Goal: Task Accomplishment & Management: Manage account settings

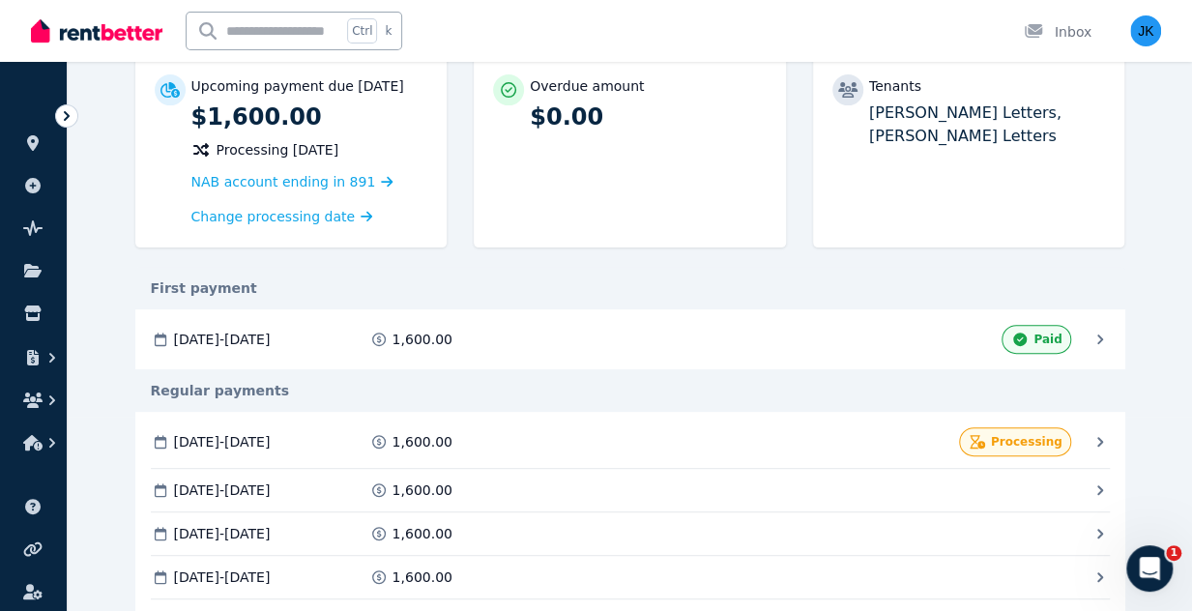
scroll to position [255, 0]
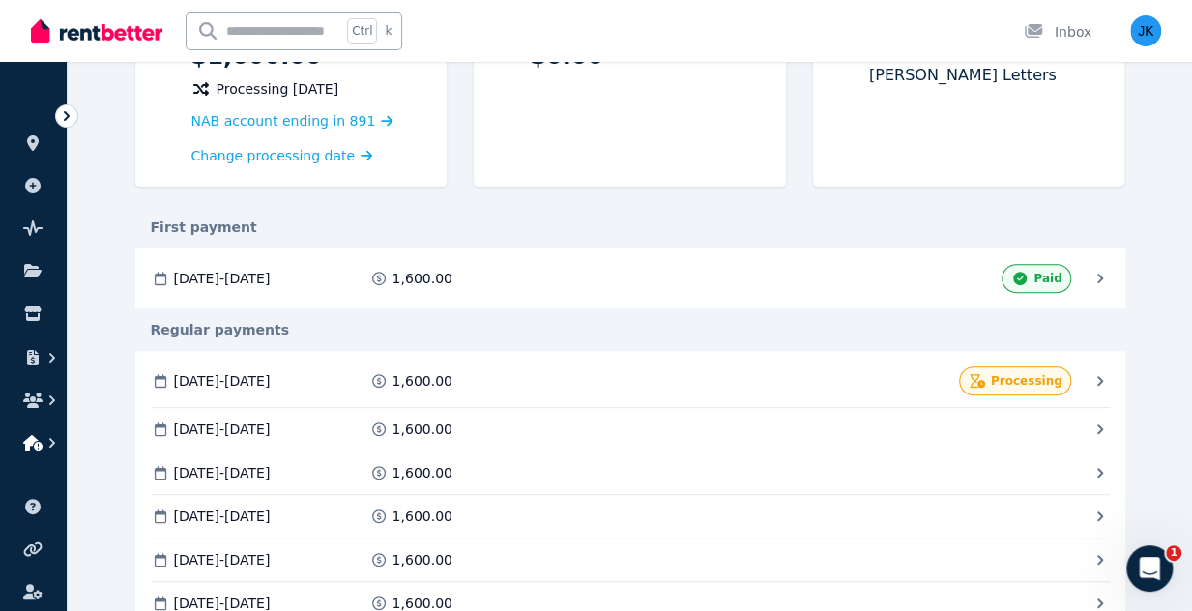
click at [37, 441] on icon "button" at bounding box center [32, 442] width 19 height 15
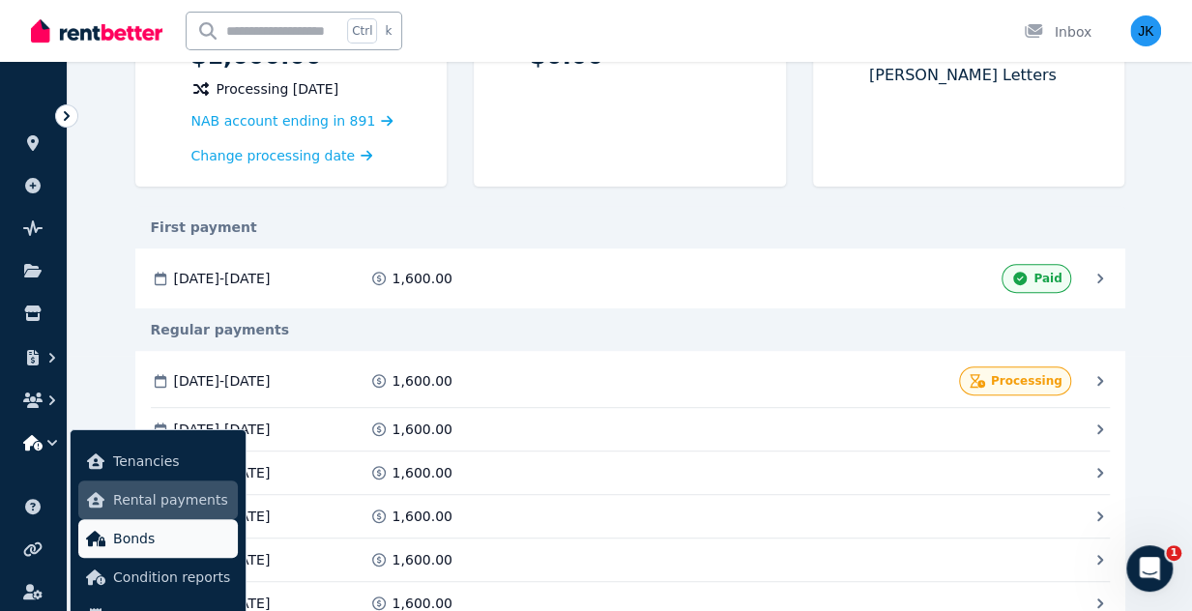
click at [142, 530] on span "Bonds" at bounding box center [171, 538] width 117 height 23
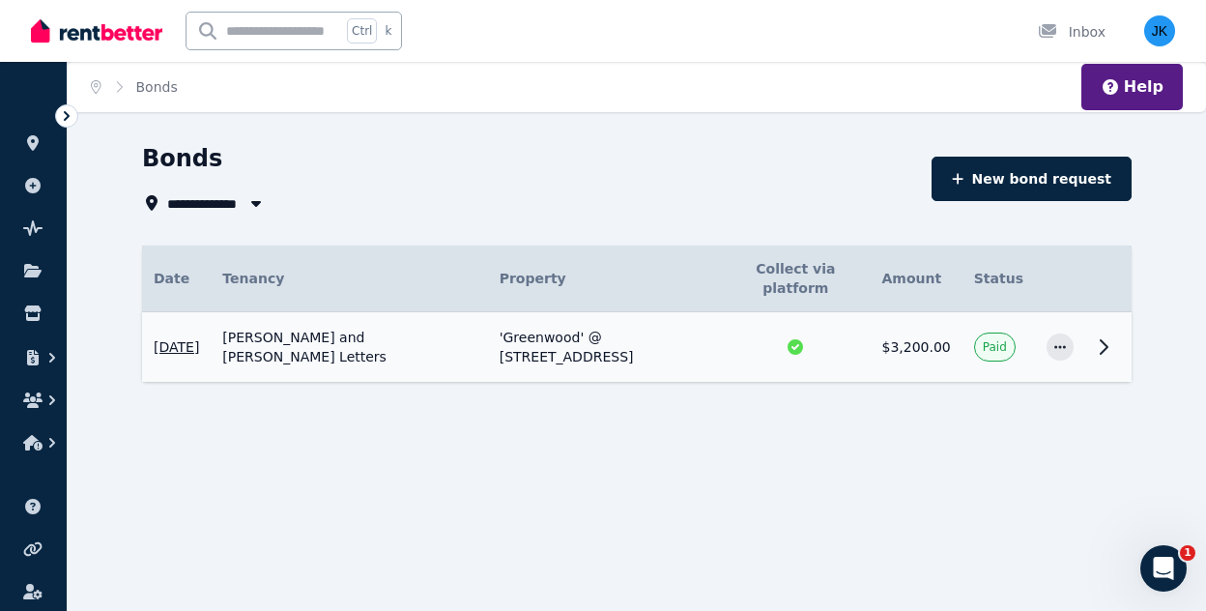
click at [1100, 335] on icon at bounding box center [1103, 346] width 23 height 23
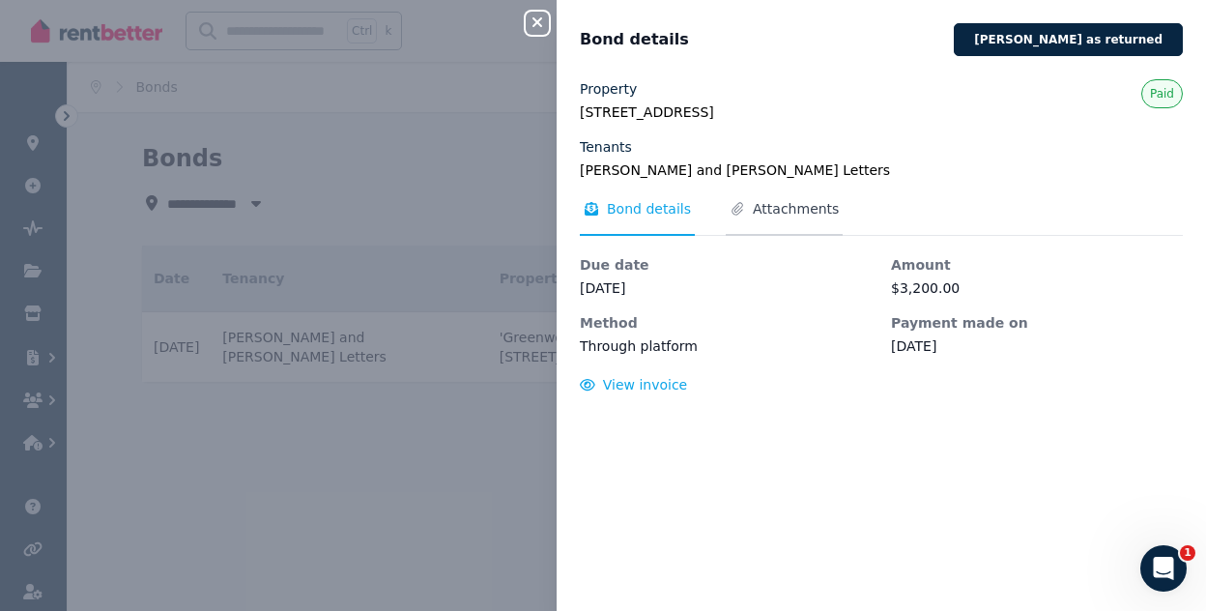
click at [793, 206] on span "Attachments" at bounding box center [796, 208] width 86 height 19
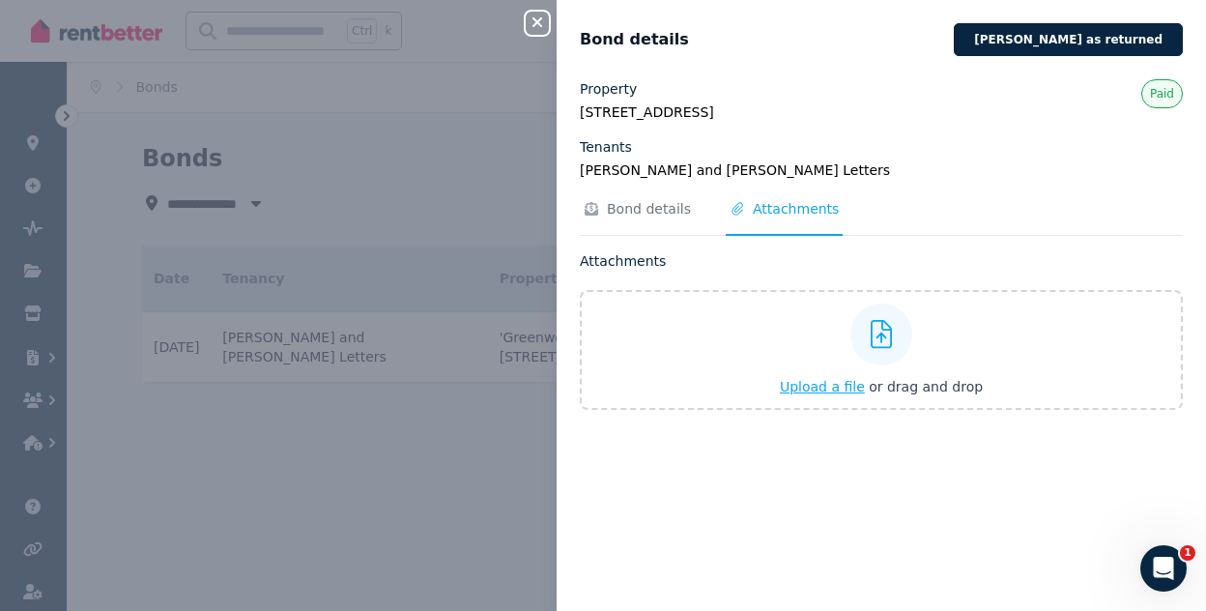
click at [831, 395] on div "Upload a file or drag and drop" at bounding box center [881, 350] width 203 height 116
click at [0, 0] on input "Upload a file or drag and drop" at bounding box center [0, 0] width 0 height 0
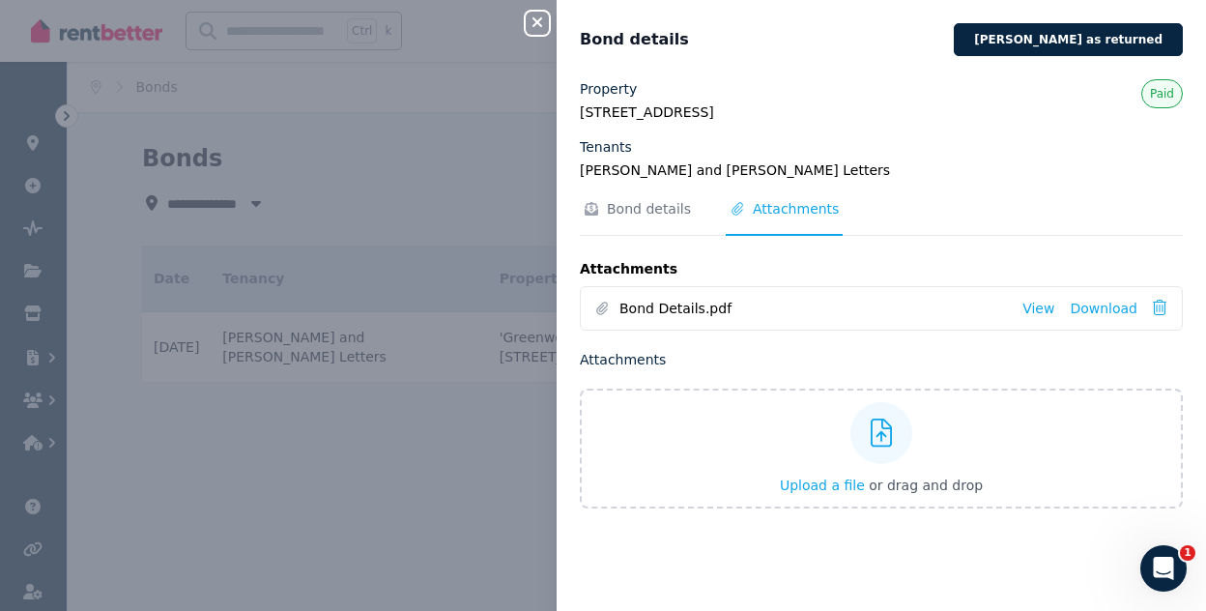
click at [537, 21] on icon "button" at bounding box center [537, 21] width 23 height 15
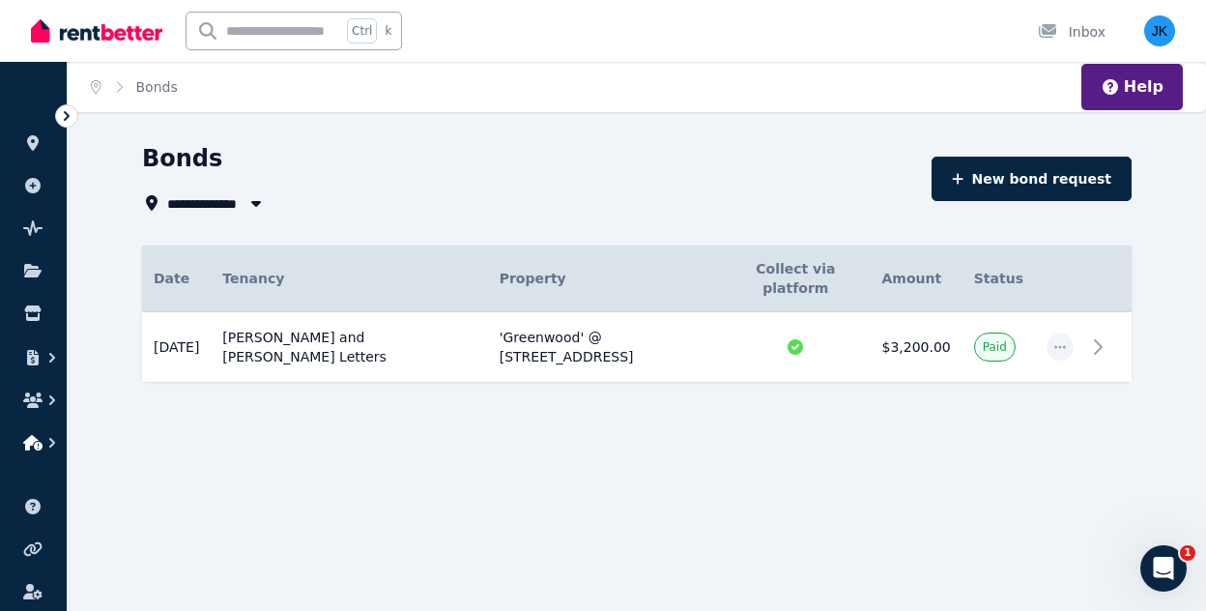
click at [37, 443] on icon "button" at bounding box center [32, 442] width 19 height 15
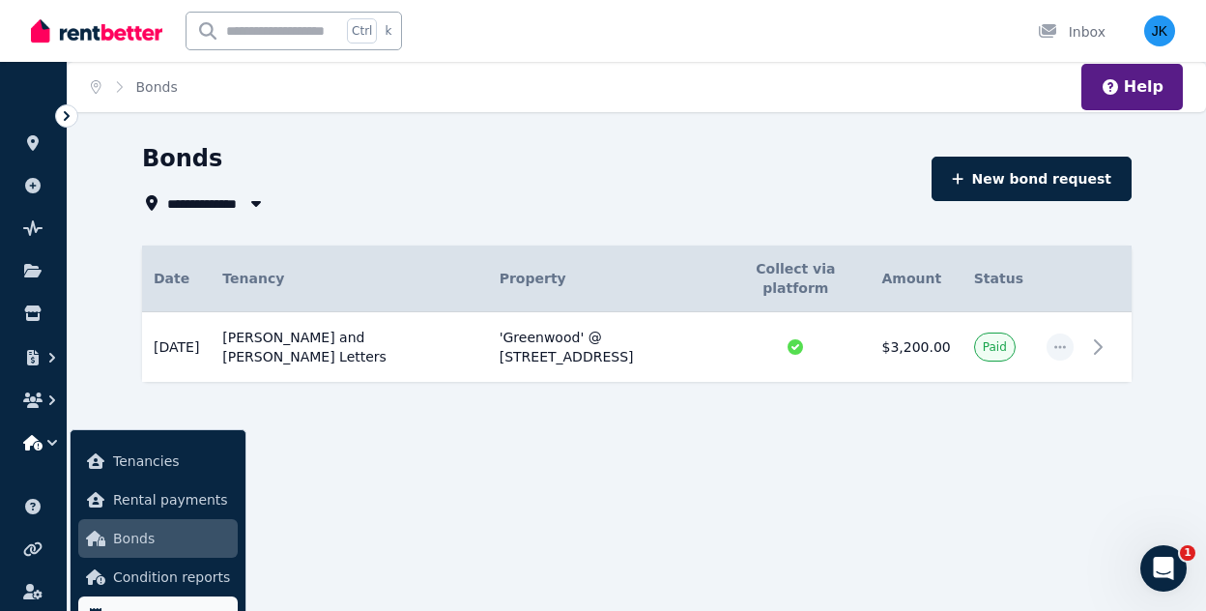
click at [141, 607] on span "Expenses" at bounding box center [171, 615] width 117 height 23
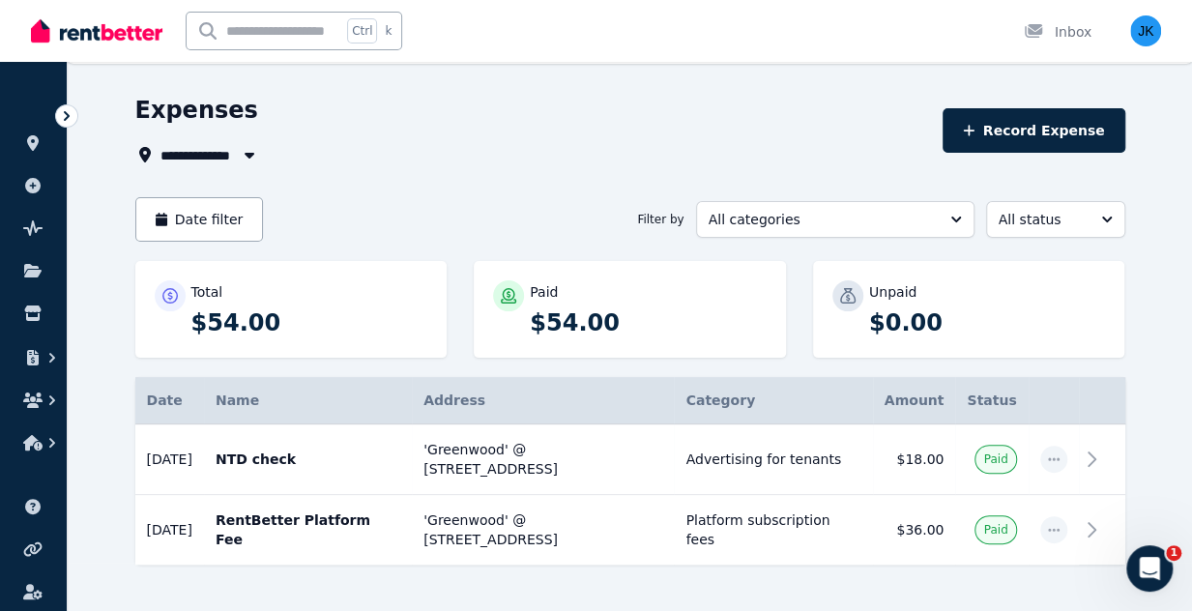
scroll to position [37, 0]
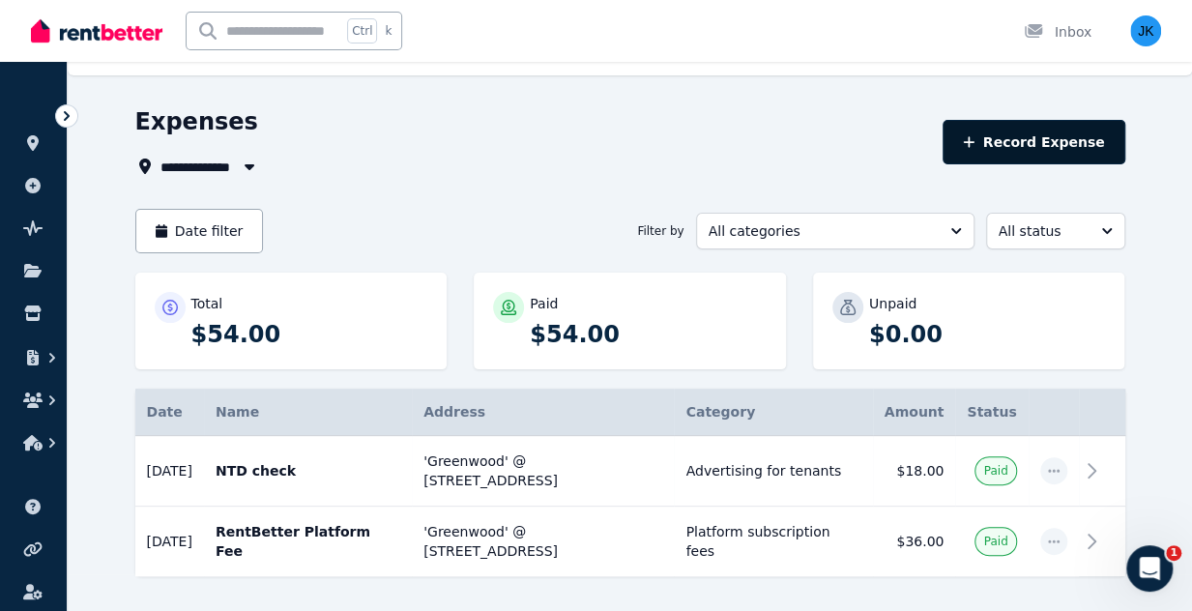
click at [1023, 147] on button "Record Expense" at bounding box center [1033, 142] width 182 height 44
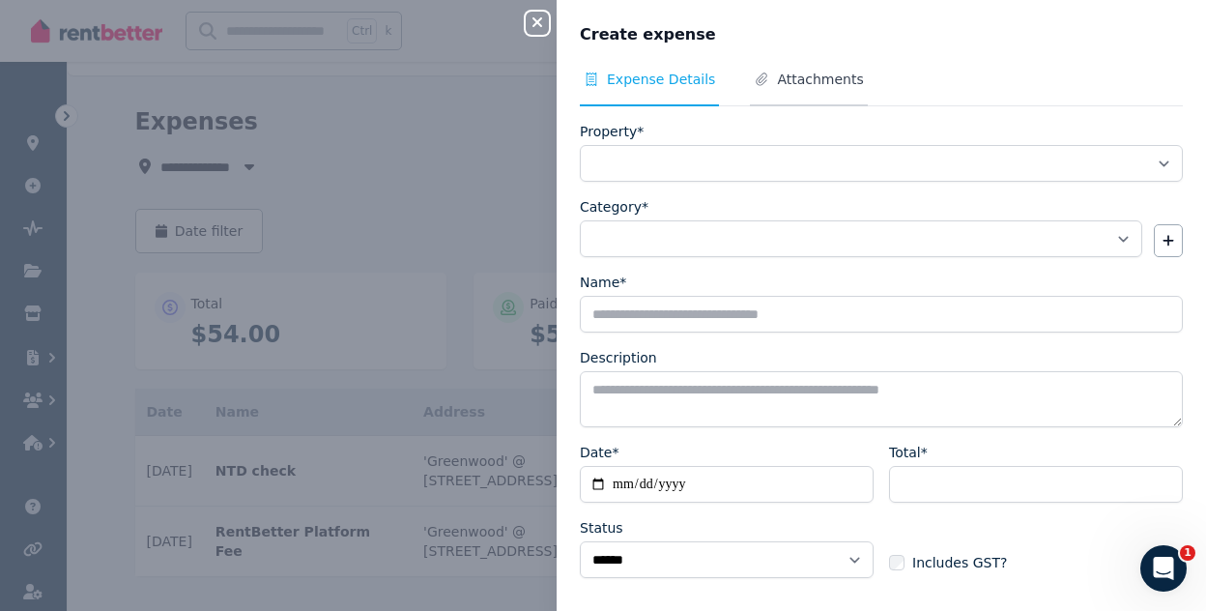
click at [792, 80] on span "Attachments" at bounding box center [820, 79] width 86 height 19
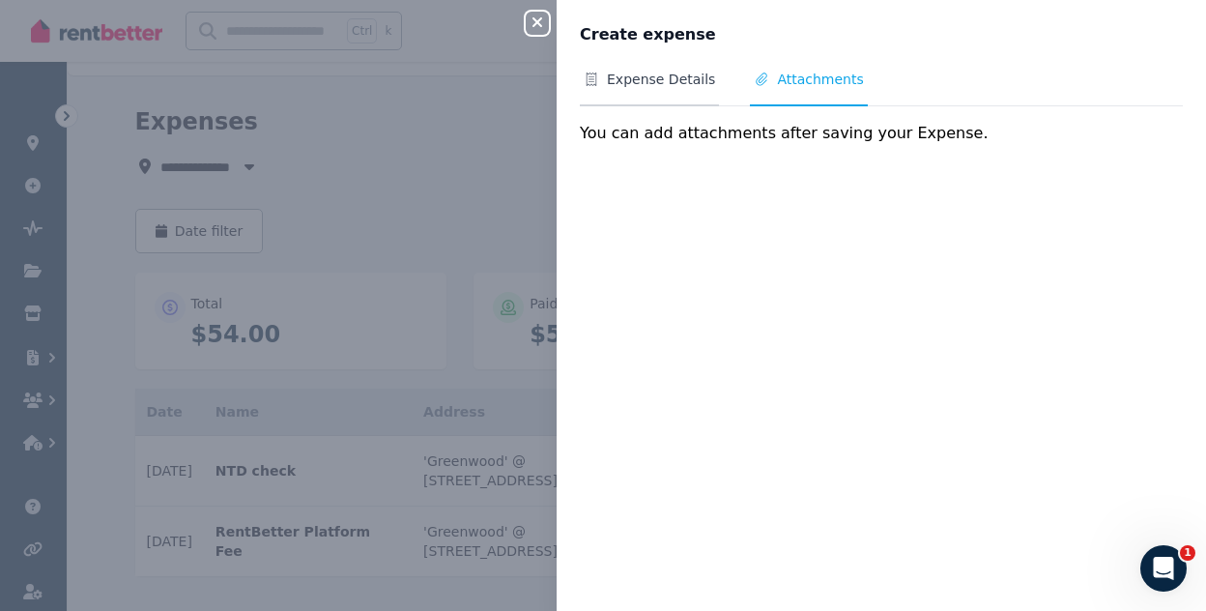
click at [640, 71] on span "Expense Details" at bounding box center [661, 79] width 108 height 19
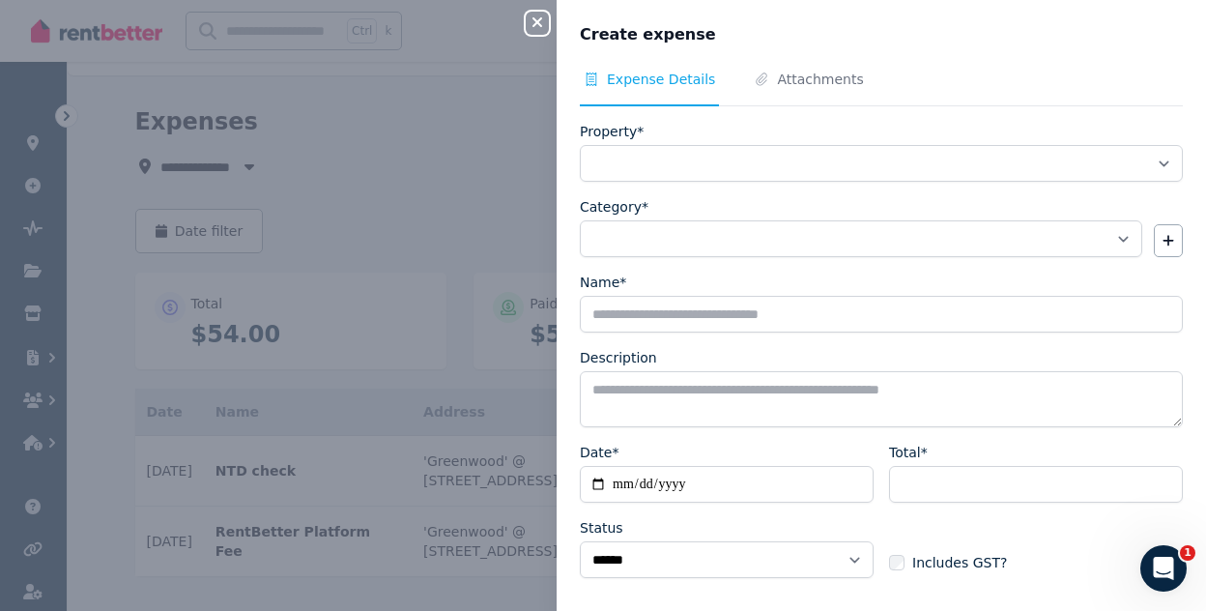
click at [536, 21] on icon "button" at bounding box center [537, 21] width 23 height 15
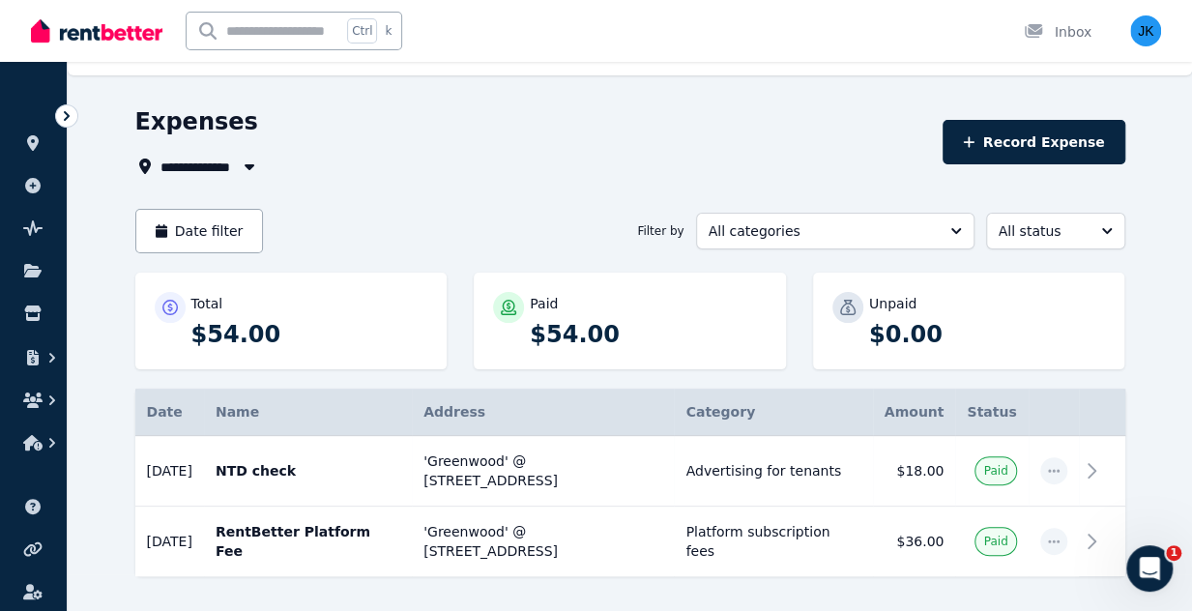
scroll to position [84, 0]
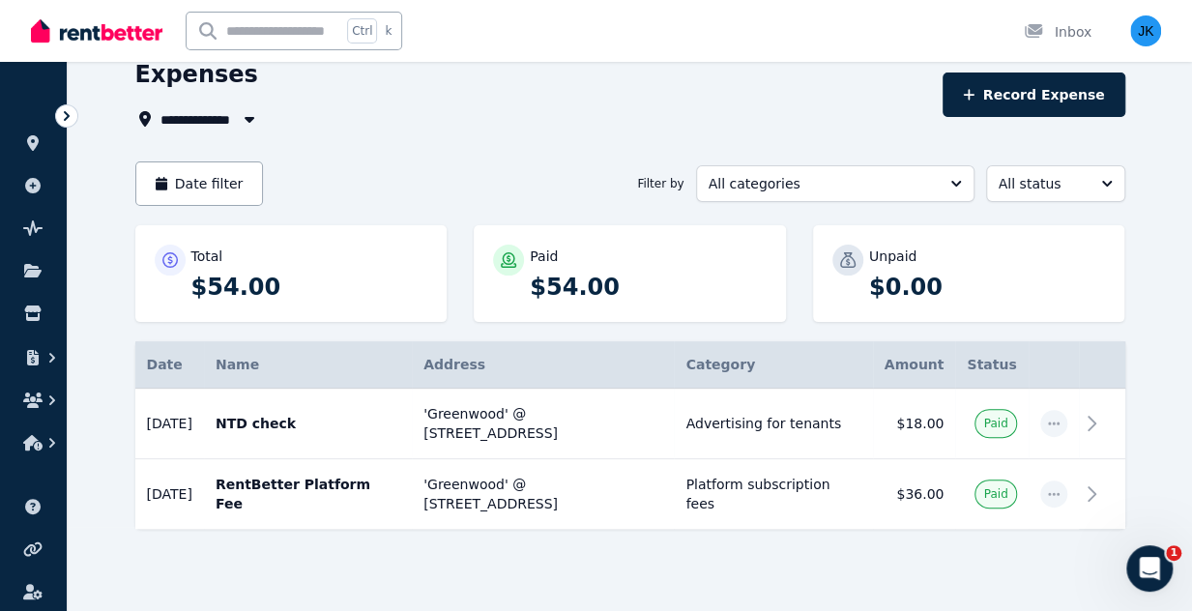
click at [240, 119] on icon "button" at bounding box center [249, 118] width 19 height 15
type input "**********"
click at [361, 111] on div "**********" at bounding box center [596, 221] width 1192 height 611
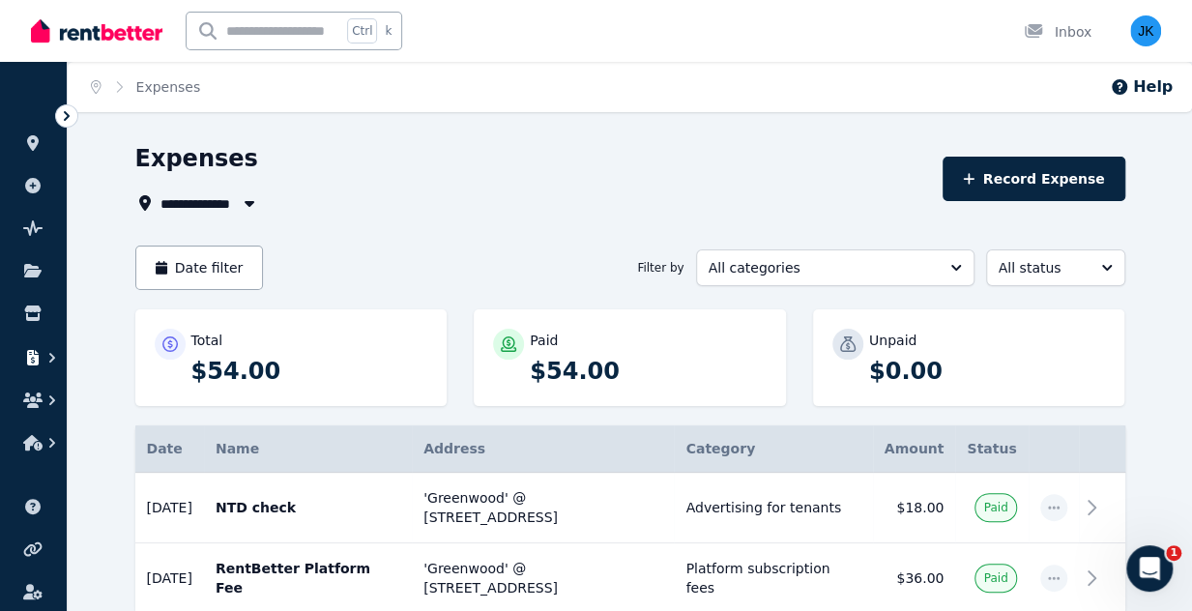
click at [37, 355] on icon "button" at bounding box center [33, 357] width 12 height 15
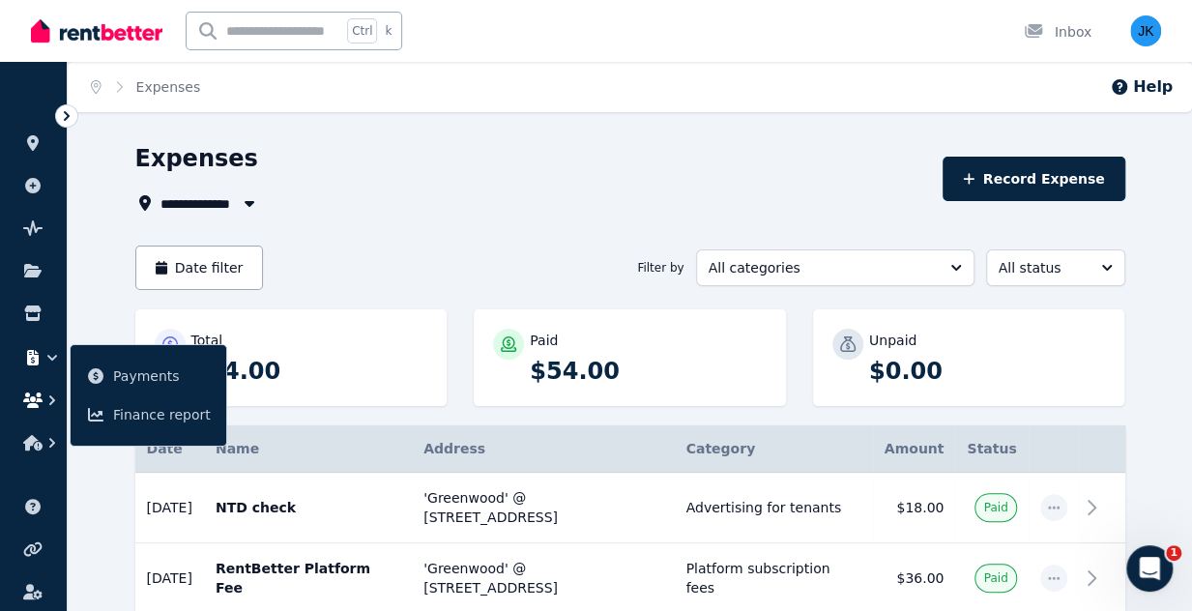
click at [34, 412] on button "button" at bounding box center [33, 400] width 36 height 35
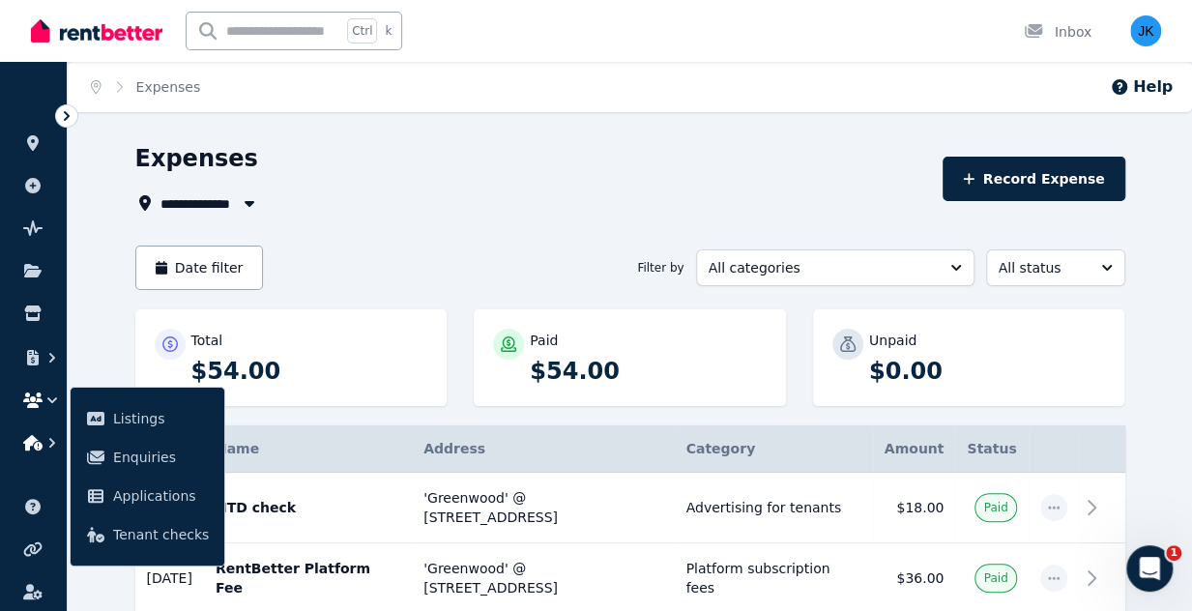
click at [34, 443] on icon "button" at bounding box center [32, 442] width 19 height 15
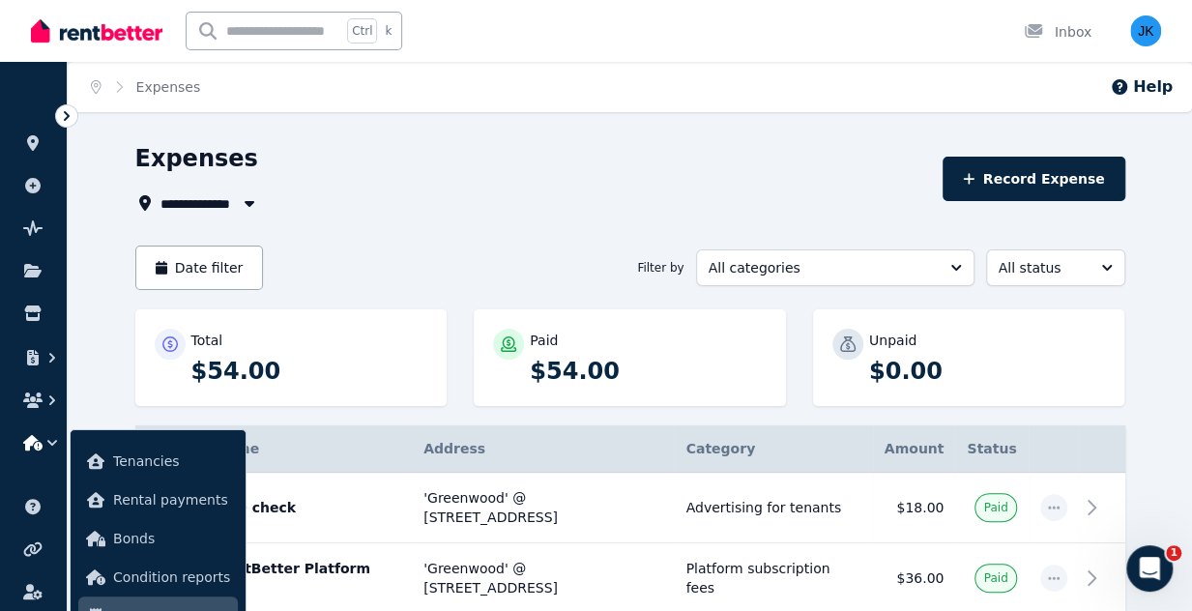
click at [574, 223] on div "**********" at bounding box center [630, 412] width 990 height 539
